Goal: Task Accomplishment & Management: Manage account settings

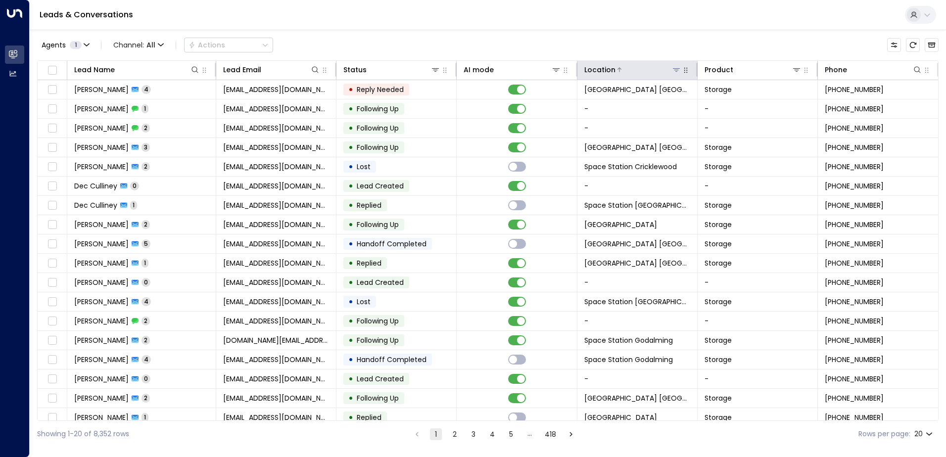
click at [676, 69] on icon at bounding box center [677, 70] width 8 height 8
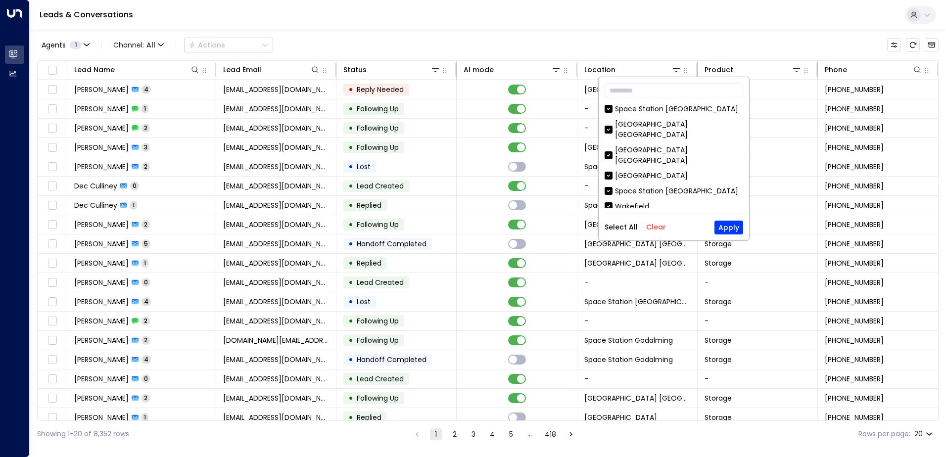
click at [659, 225] on button "Clear" at bounding box center [656, 227] width 20 height 8
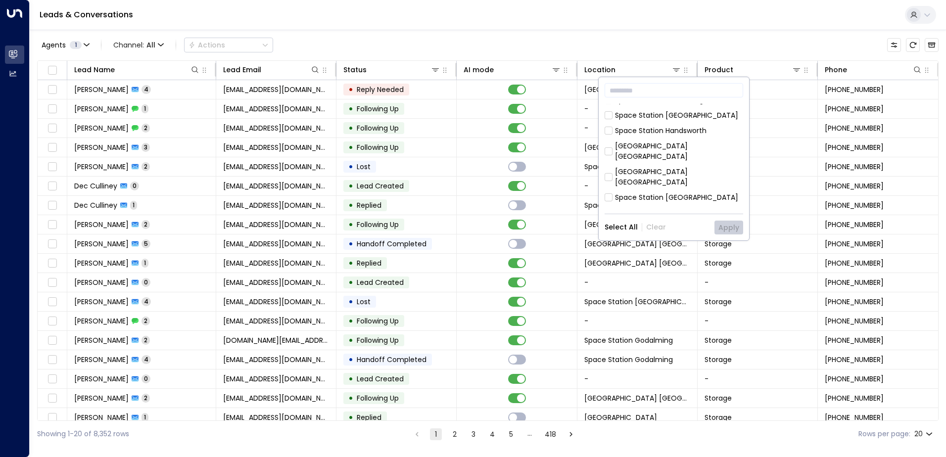
scroll to position [198, 0]
click at [686, 193] on div "Space Station [GEOGRAPHIC_DATA]" at bounding box center [676, 198] width 123 height 10
click at [734, 225] on button "Apply" at bounding box center [729, 228] width 29 height 14
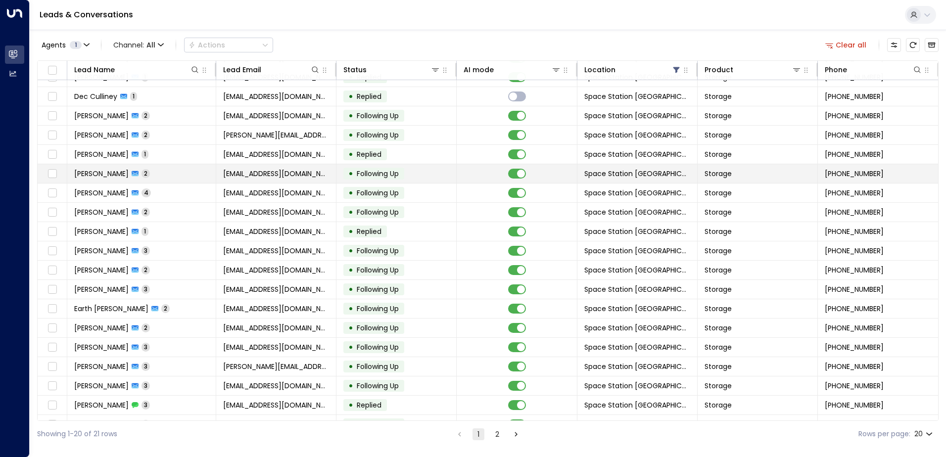
scroll to position [49, 0]
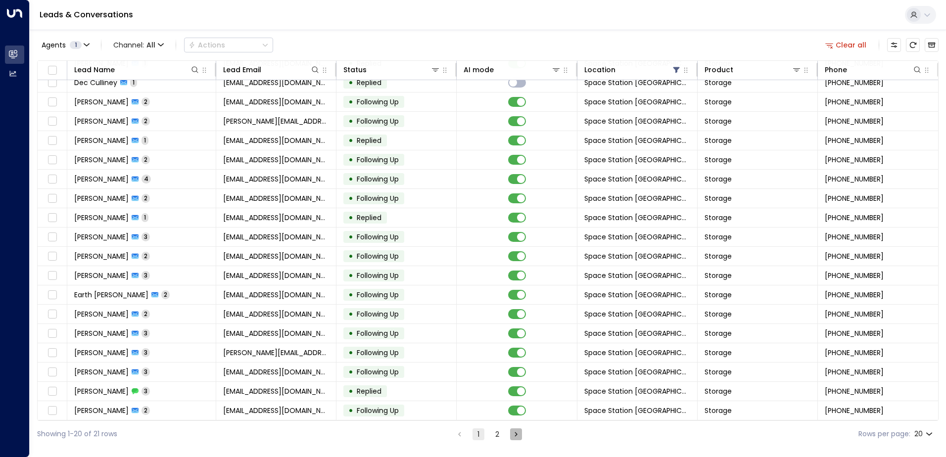
click at [522, 438] on button "Go to next page" at bounding box center [516, 435] width 12 height 12
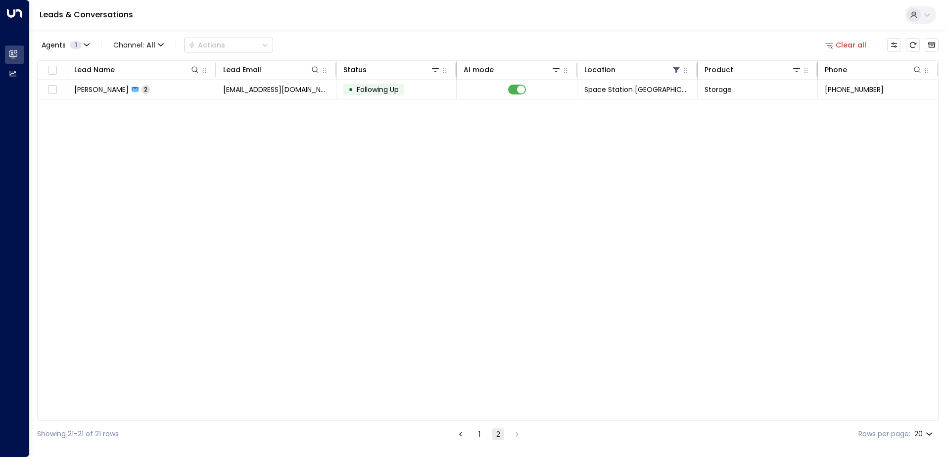
click at [482, 432] on button "1" at bounding box center [480, 435] width 12 height 12
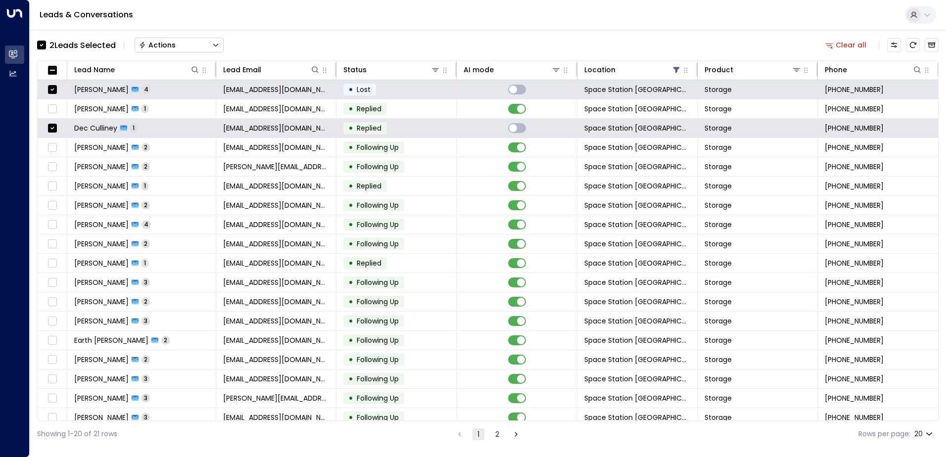
click at [183, 49] on button "Actions" at bounding box center [179, 45] width 89 height 15
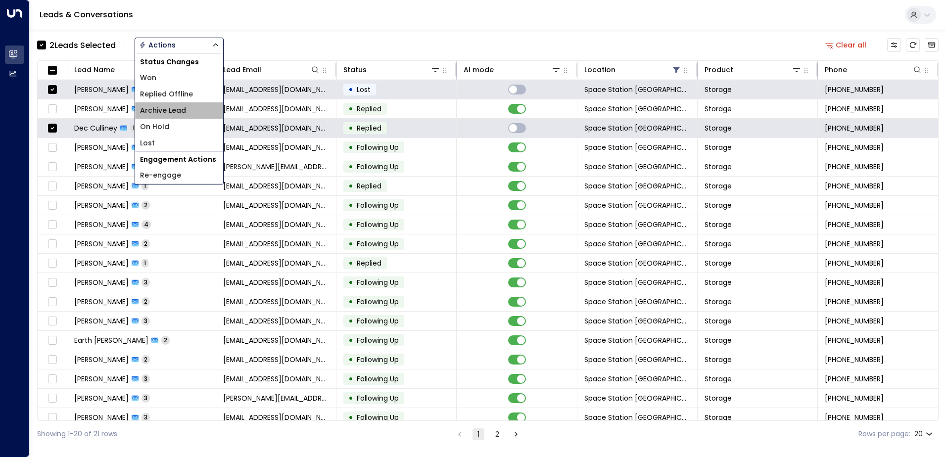
click at [172, 111] on span "Archive Lead" at bounding box center [163, 110] width 46 height 10
